Goal: Information Seeking & Learning: Learn about a topic

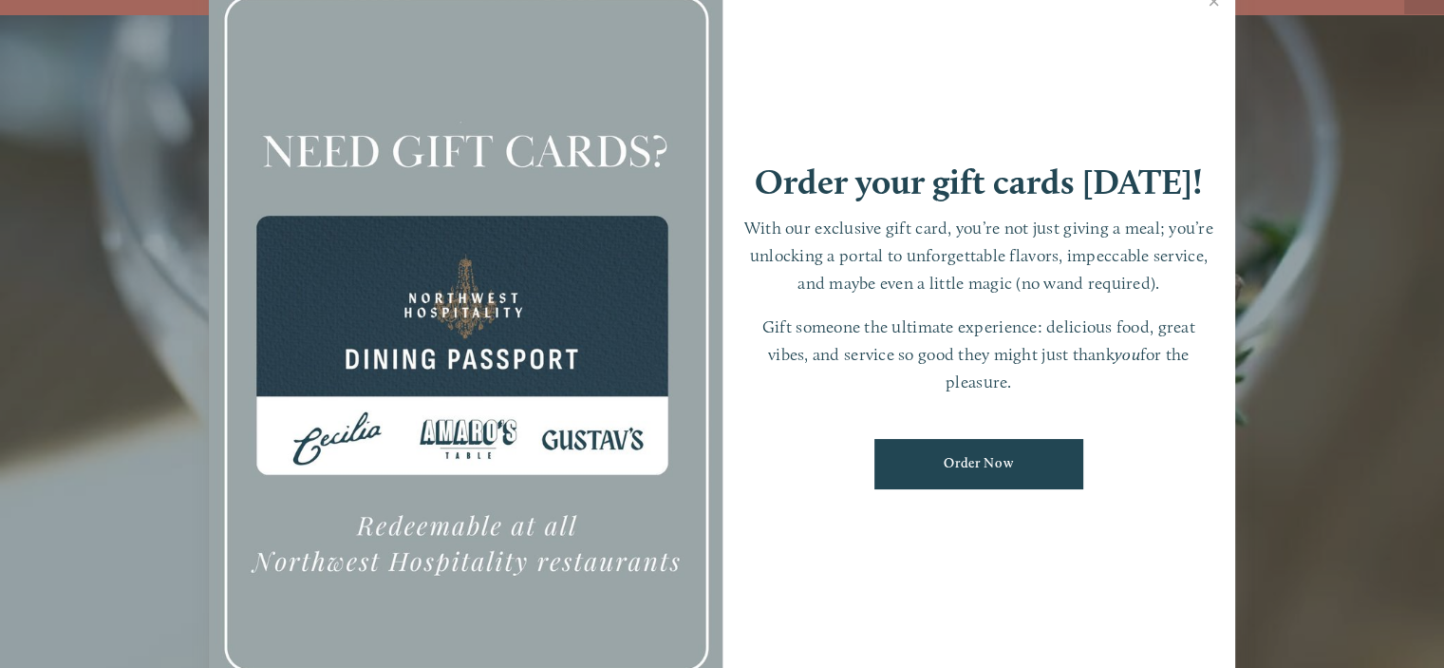
scroll to position [39, 0]
drag, startPoint x: 455, startPoint y: 481, endPoint x: 415, endPoint y: 323, distance: 163.5
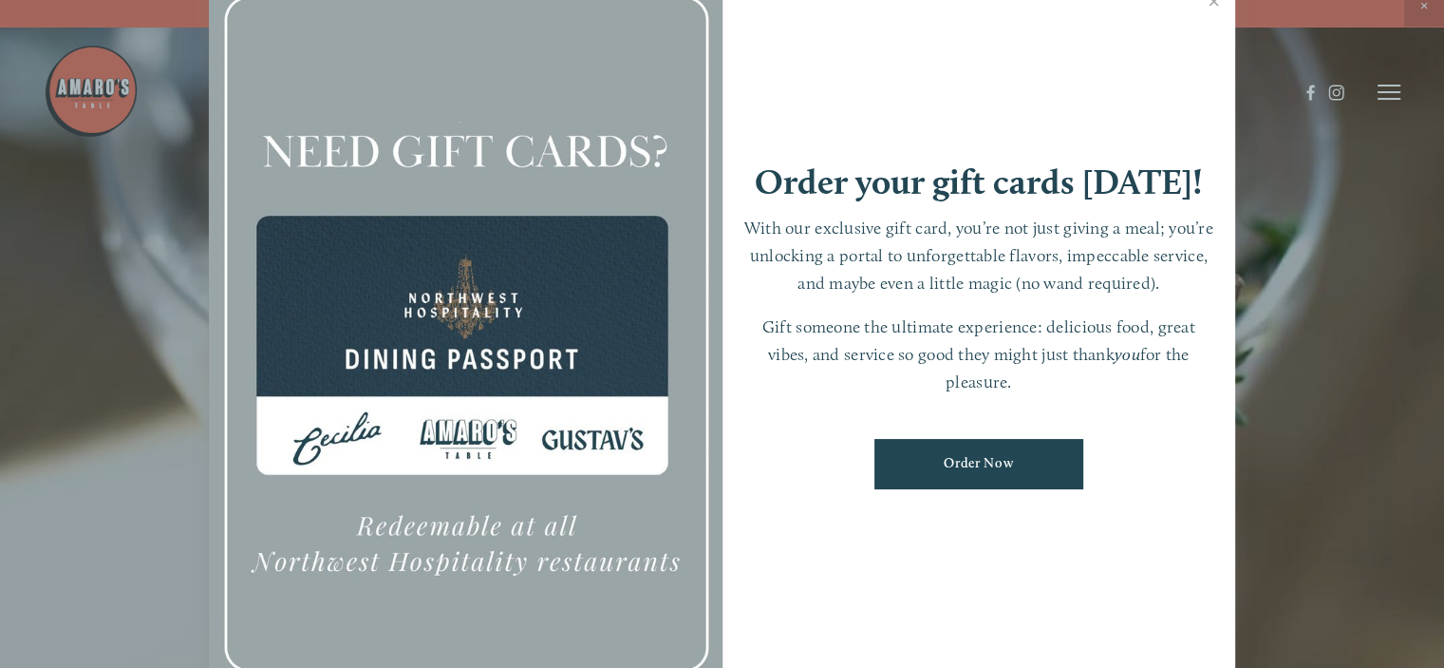
scroll to position [0, 0]
click at [1392, 86] on div at bounding box center [722, 334] width 1444 height 668
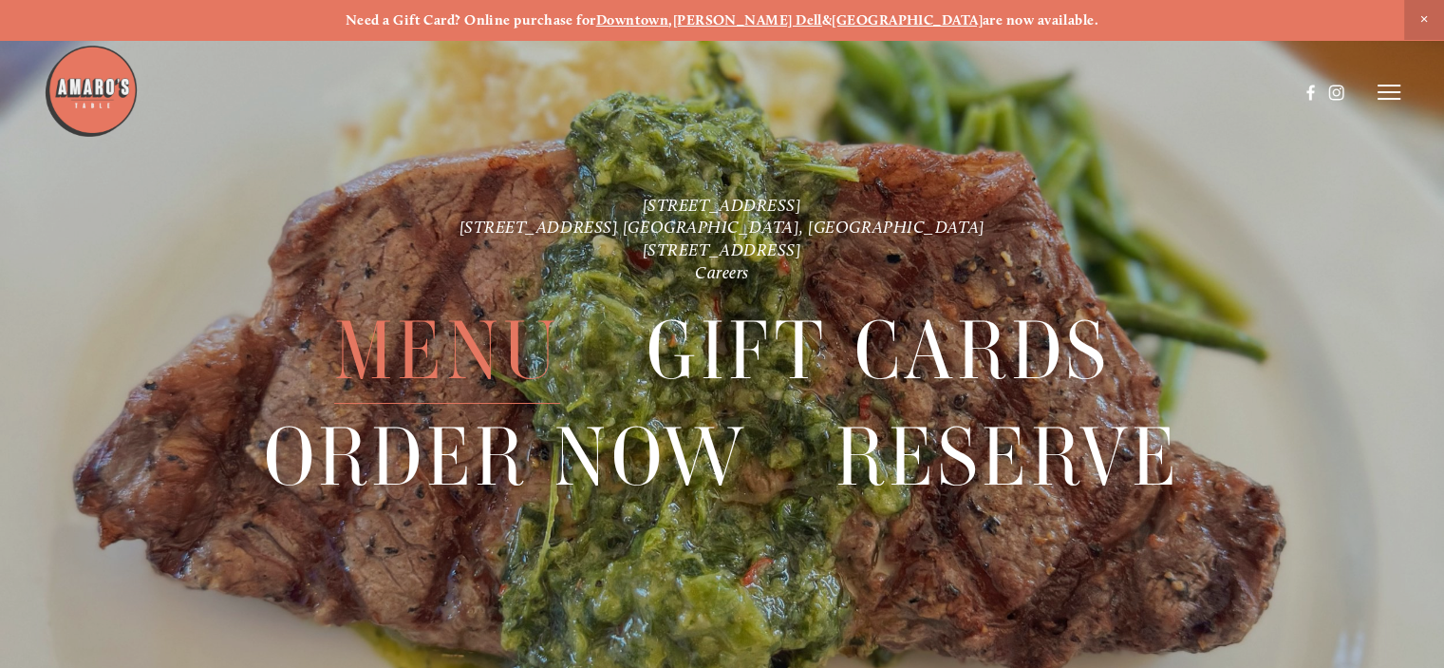
click at [473, 348] on span "Menu" at bounding box center [447, 350] width 226 height 105
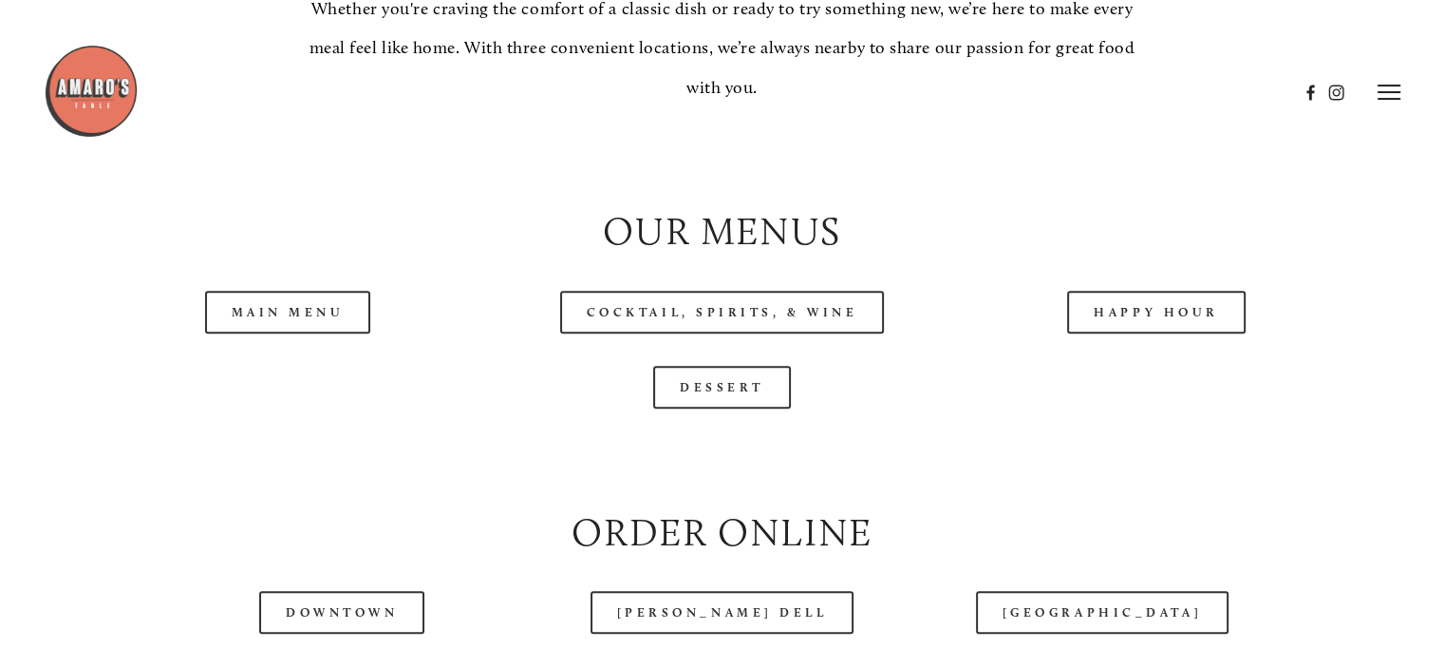
scroll to position [1804, 0]
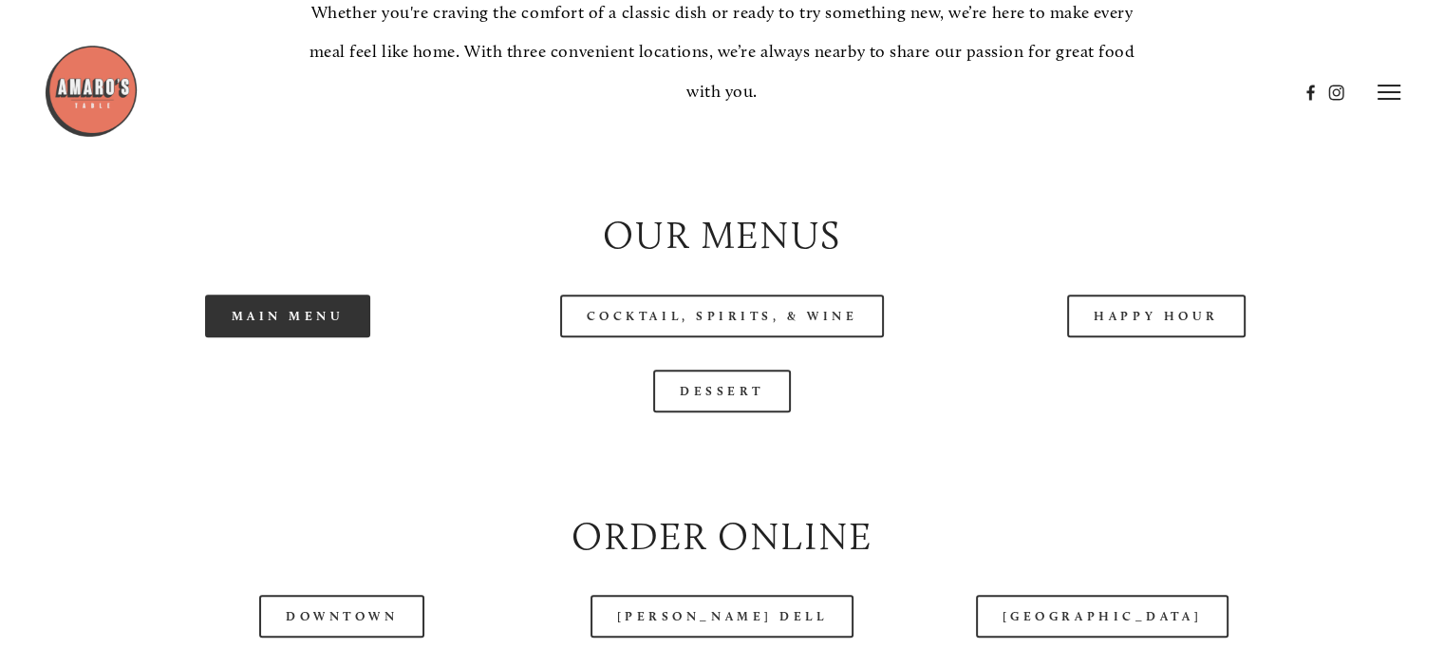
click at [330, 337] on link "Main Menu" at bounding box center [288, 315] width 166 height 43
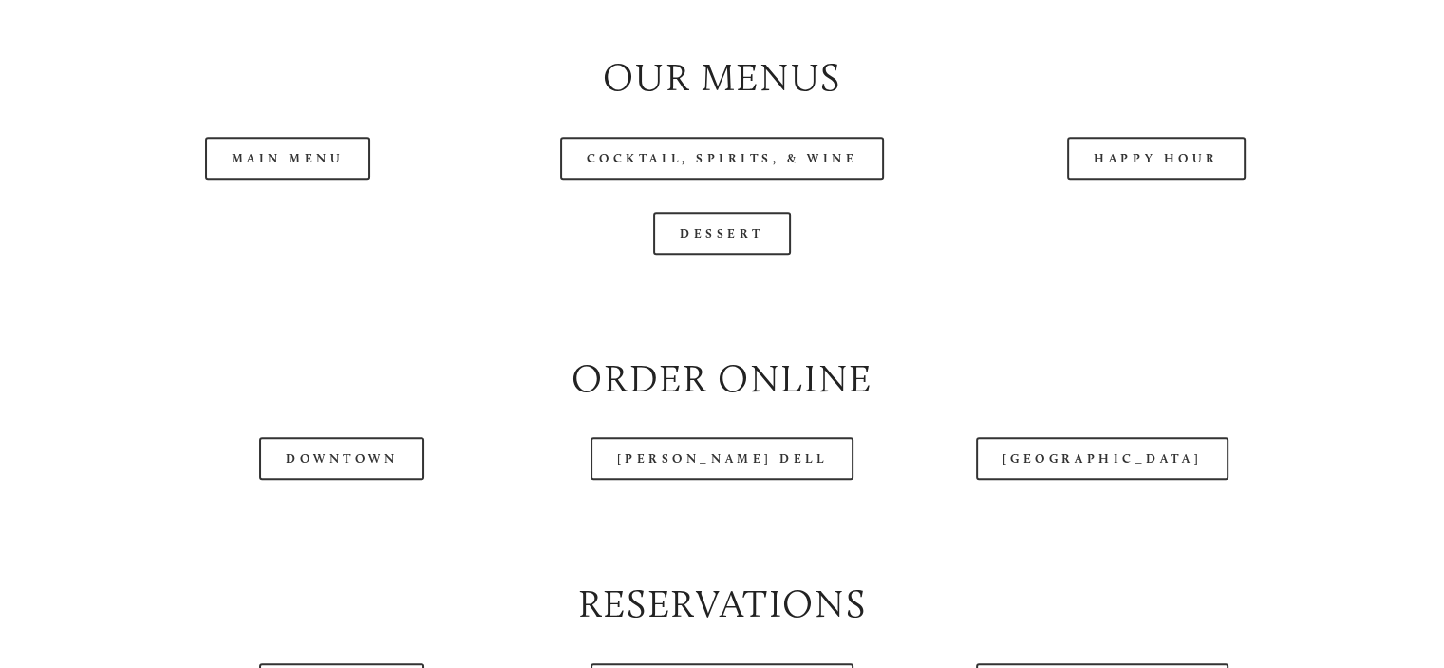
scroll to position [1994, 0]
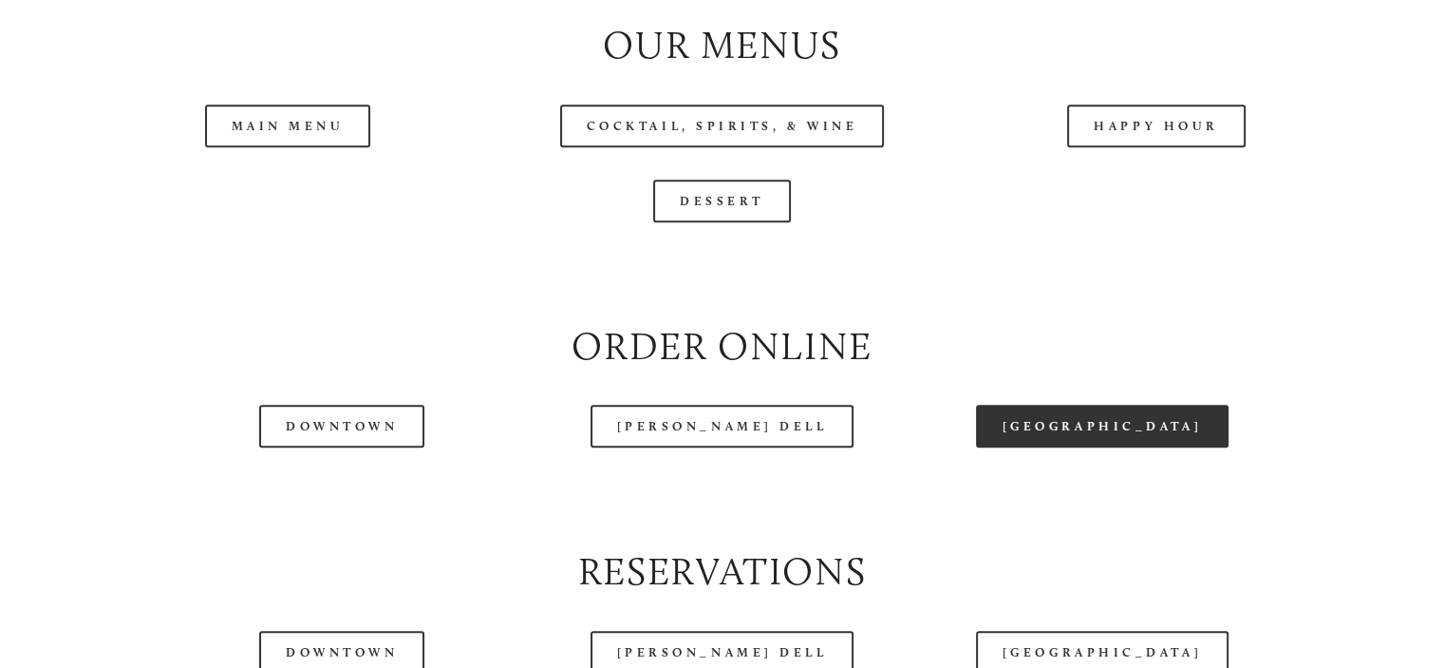
click at [1083, 447] on link "[GEOGRAPHIC_DATA]" at bounding box center [1102, 426] width 253 height 43
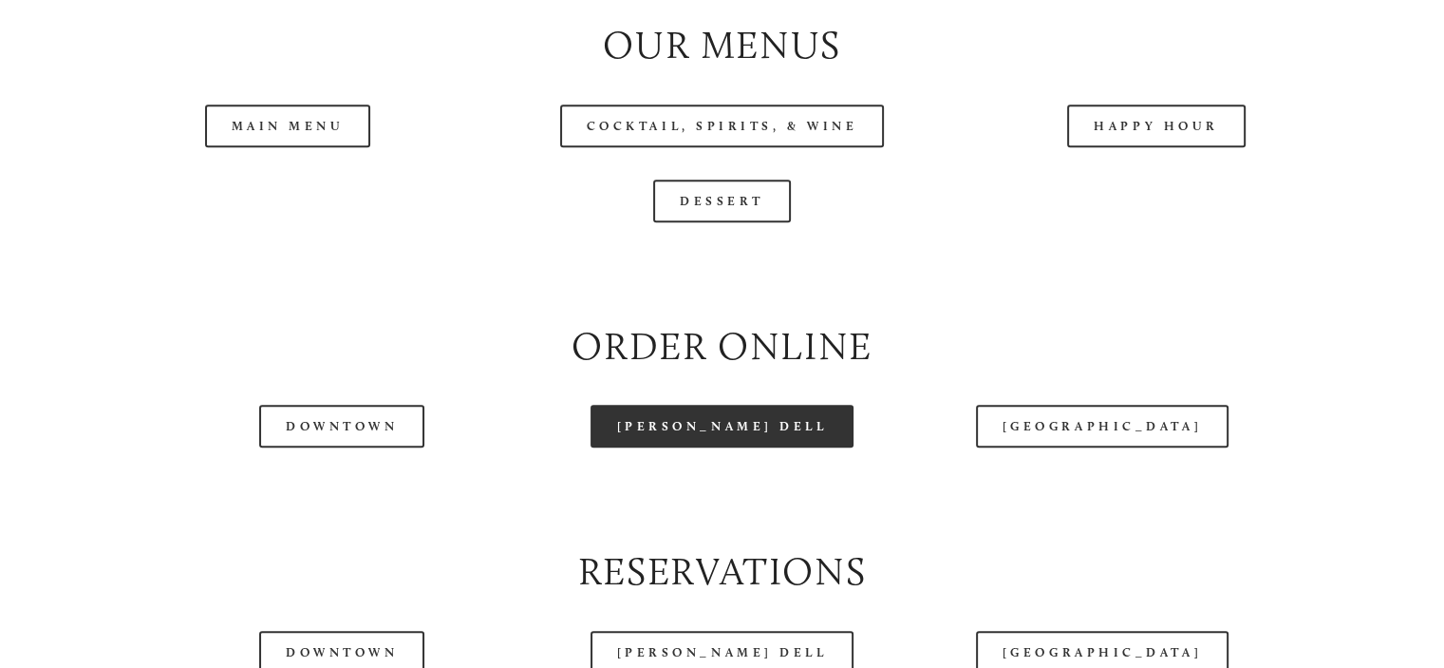
click at [762, 447] on link "[PERSON_NAME] Dell" at bounding box center [723, 426] width 264 height 43
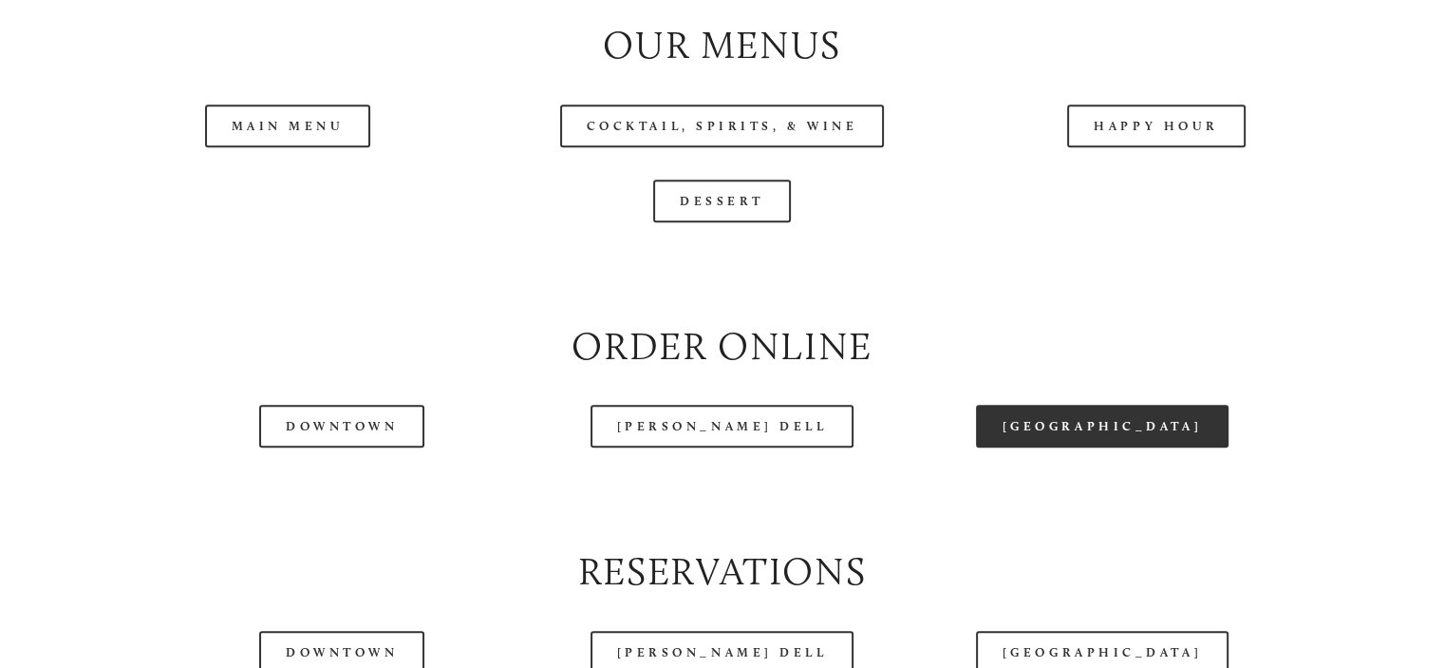
click at [1092, 447] on link "[GEOGRAPHIC_DATA]" at bounding box center [1102, 426] width 253 height 43
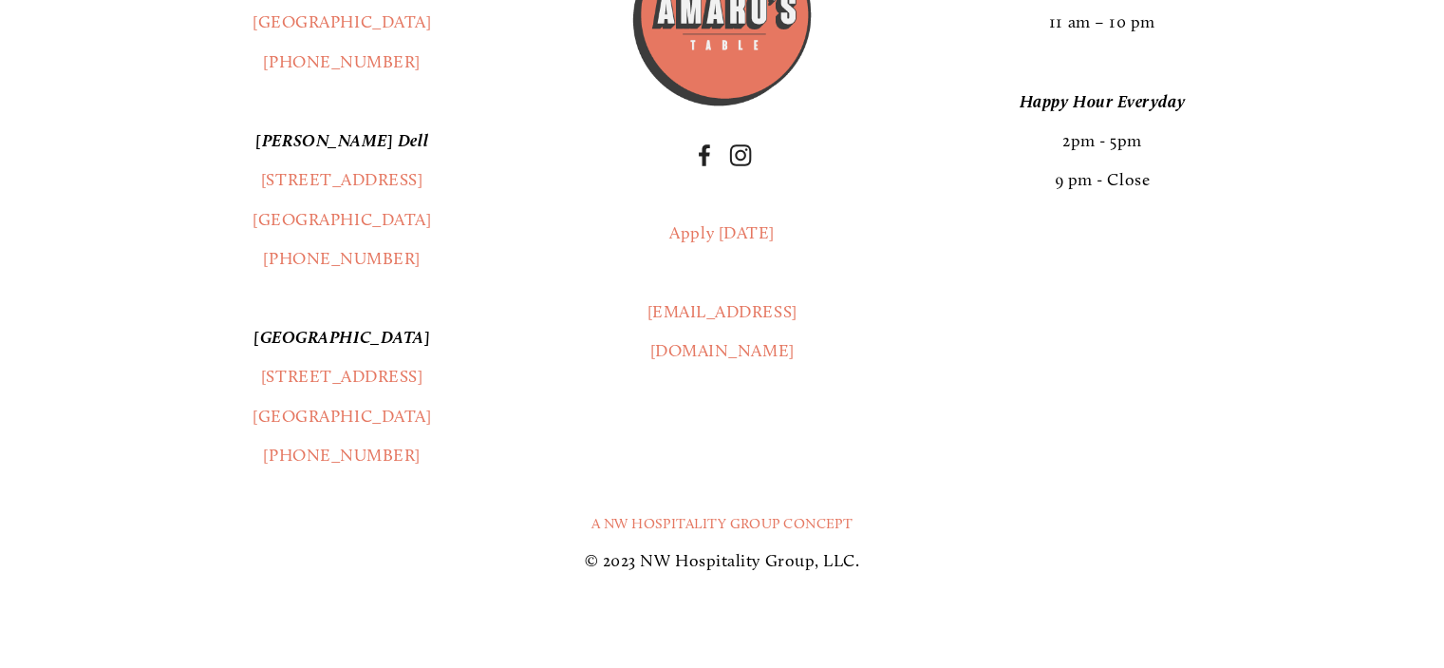
scroll to position [3609, 0]
